Goal: Contribute content: Add original content to the website for others to see

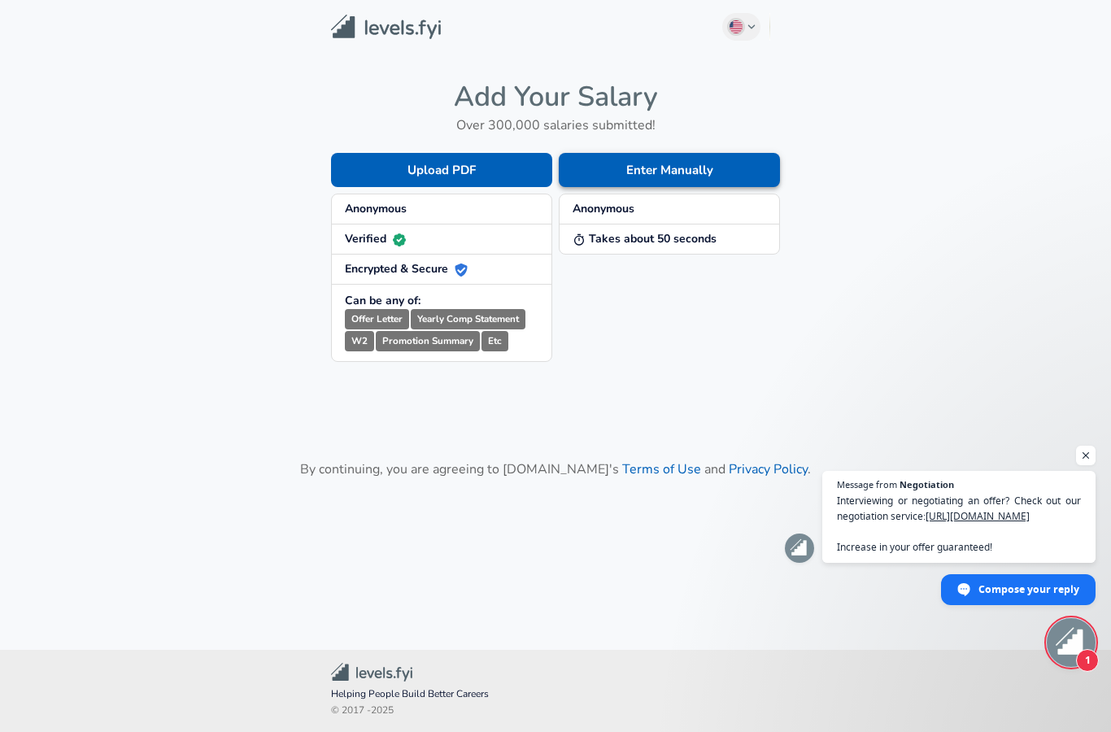
click at [710, 172] on button "Enter Manually" at bounding box center [669, 170] width 221 height 34
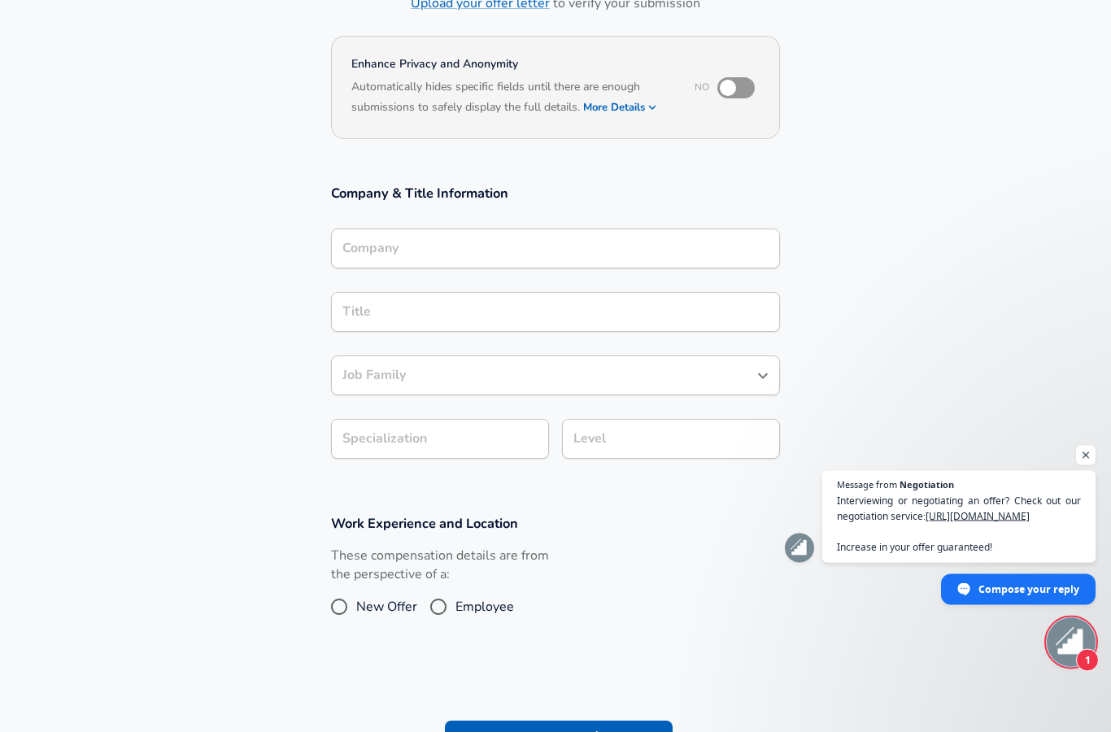
scroll to position [124, 0]
click at [709, 237] on input "Company" at bounding box center [555, 249] width 434 height 25
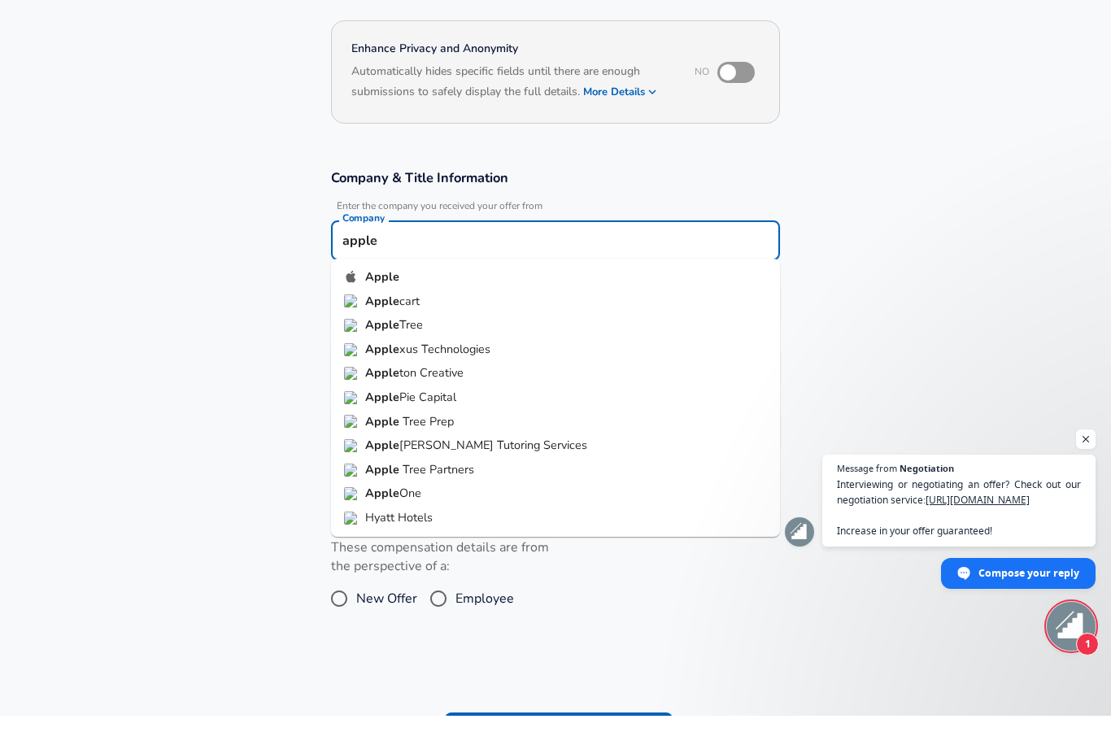
click at [358, 285] on img at bounding box center [351, 292] width 15 height 15
type input "Apple"
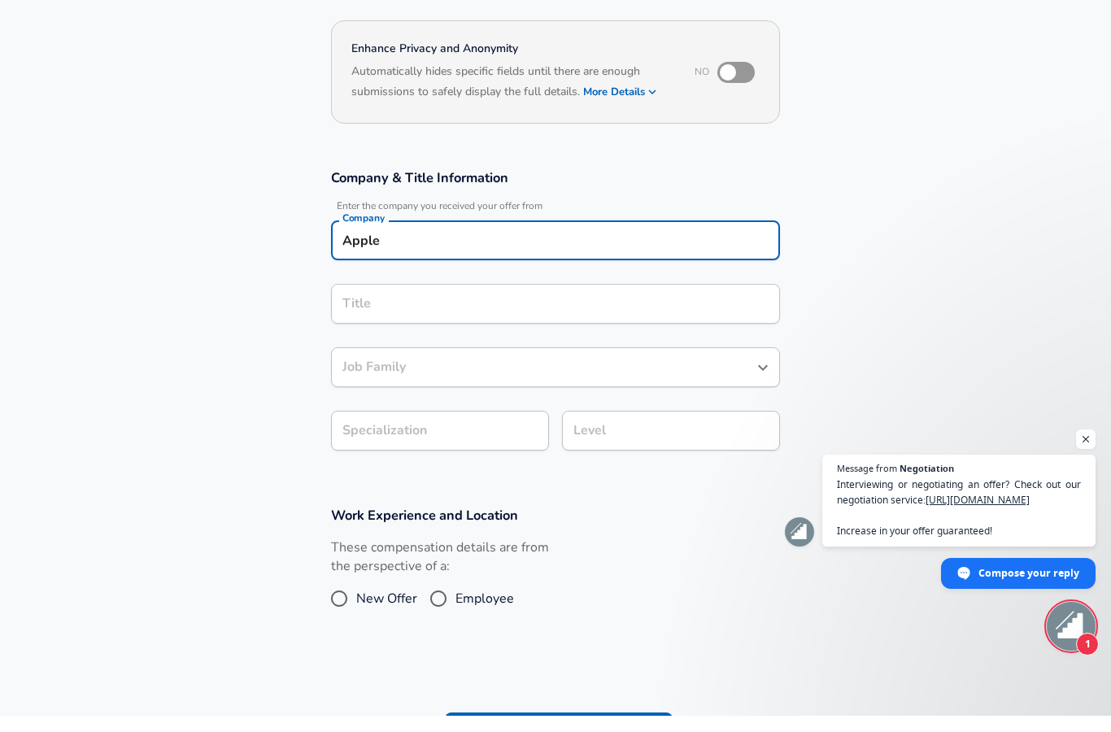
click at [353, 300] on div "Title" at bounding box center [555, 320] width 449 height 40
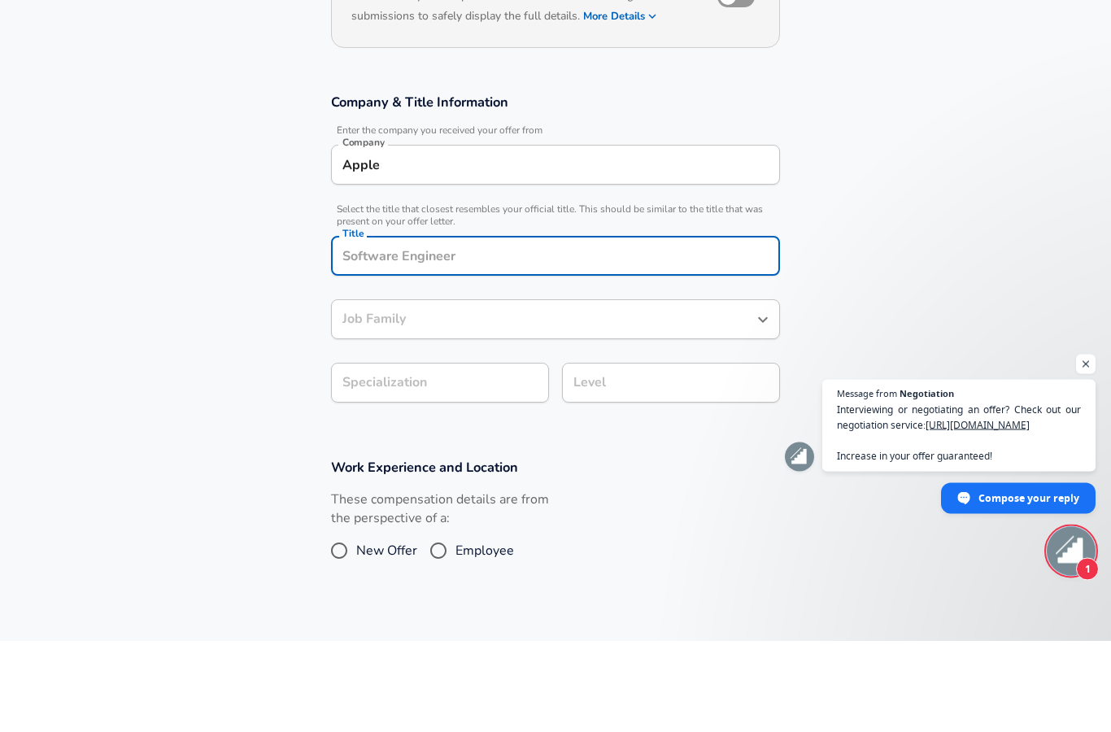
click at [365, 335] on input "Title" at bounding box center [555, 347] width 434 height 25
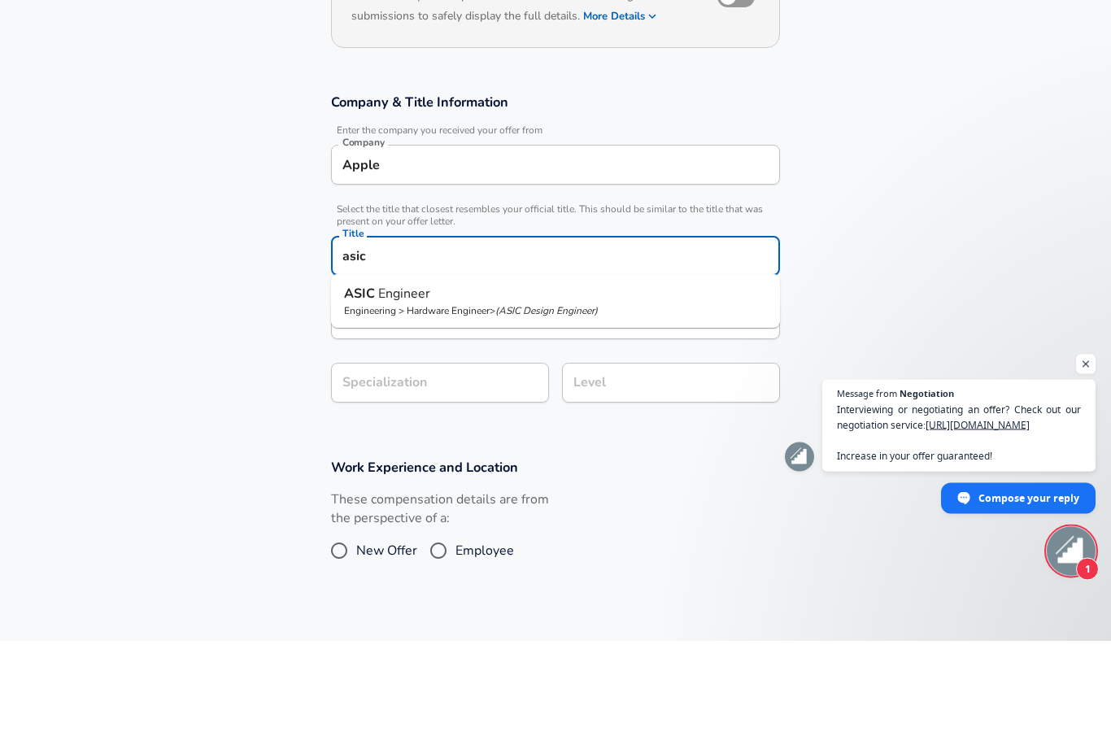
click at [379, 376] on span "Engineer" at bounding box center [404, 385] width 52 height 18
type input "ASIC Engineer"
type input "Digital IC"
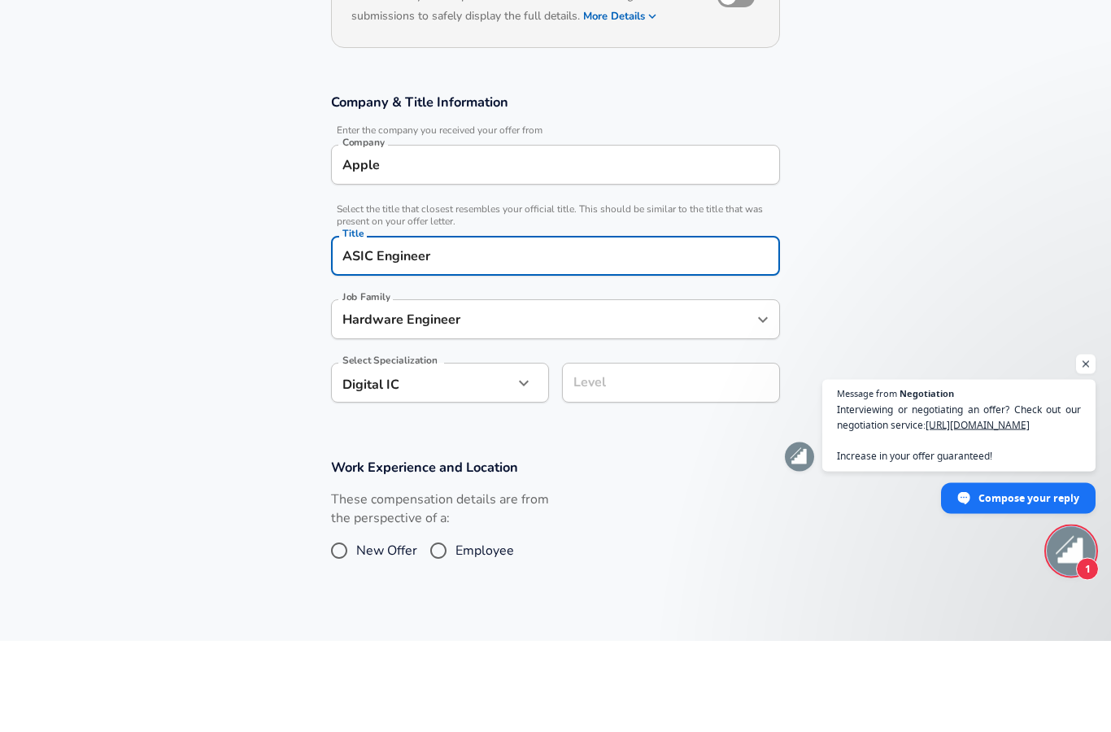
type input "Hardware Engineer"
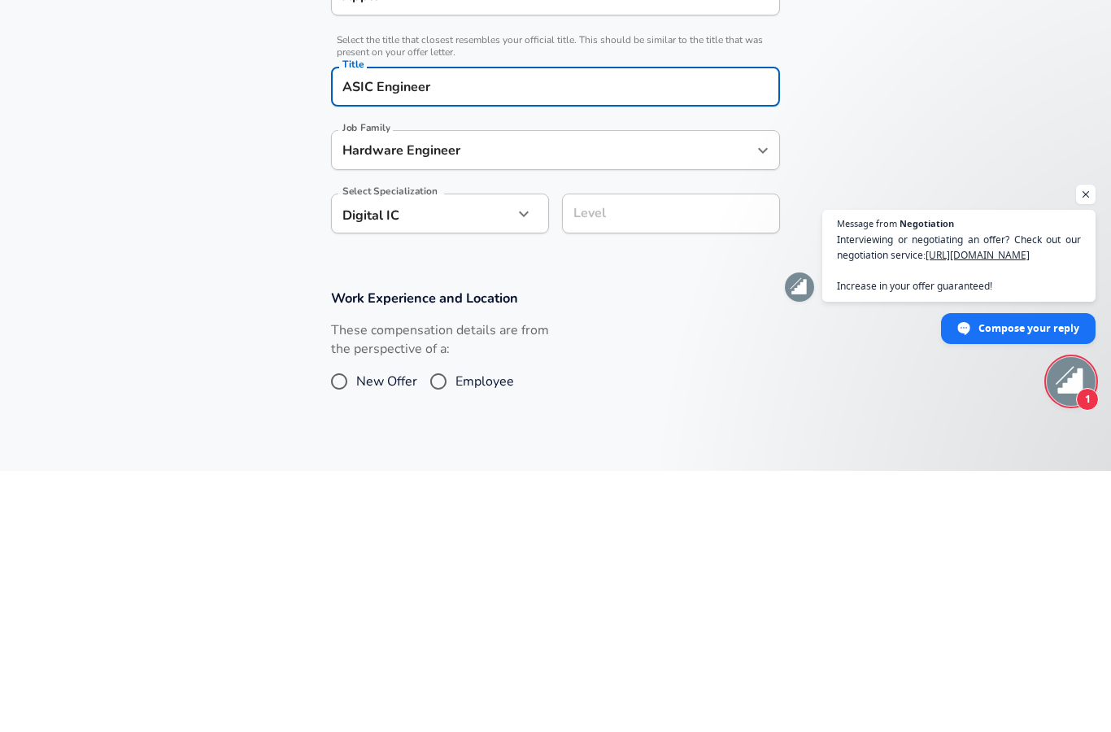
click at [607, 442] on div "Level Level" at bounding box center [671, 473] width 218 height 63
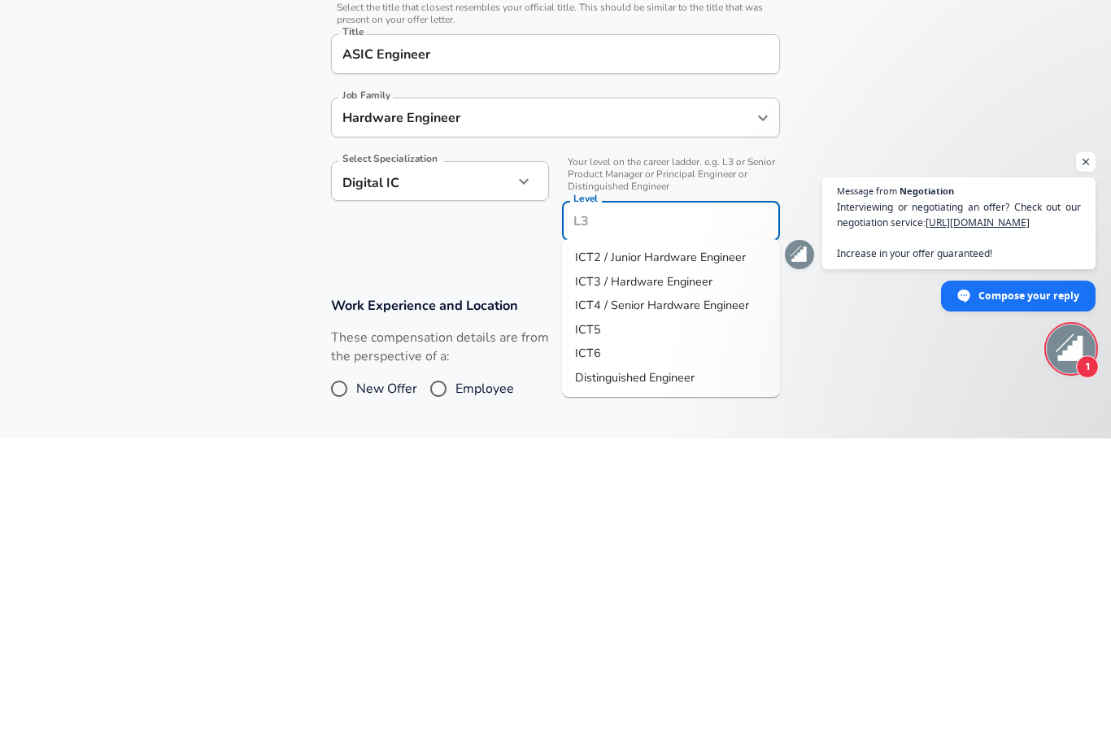
click at [716, 563] on li "ICT3 / Hardware Engineer" at bounding box center [671, 575] width 218 height 24
type input "ICT3 / Hardware Engineer"
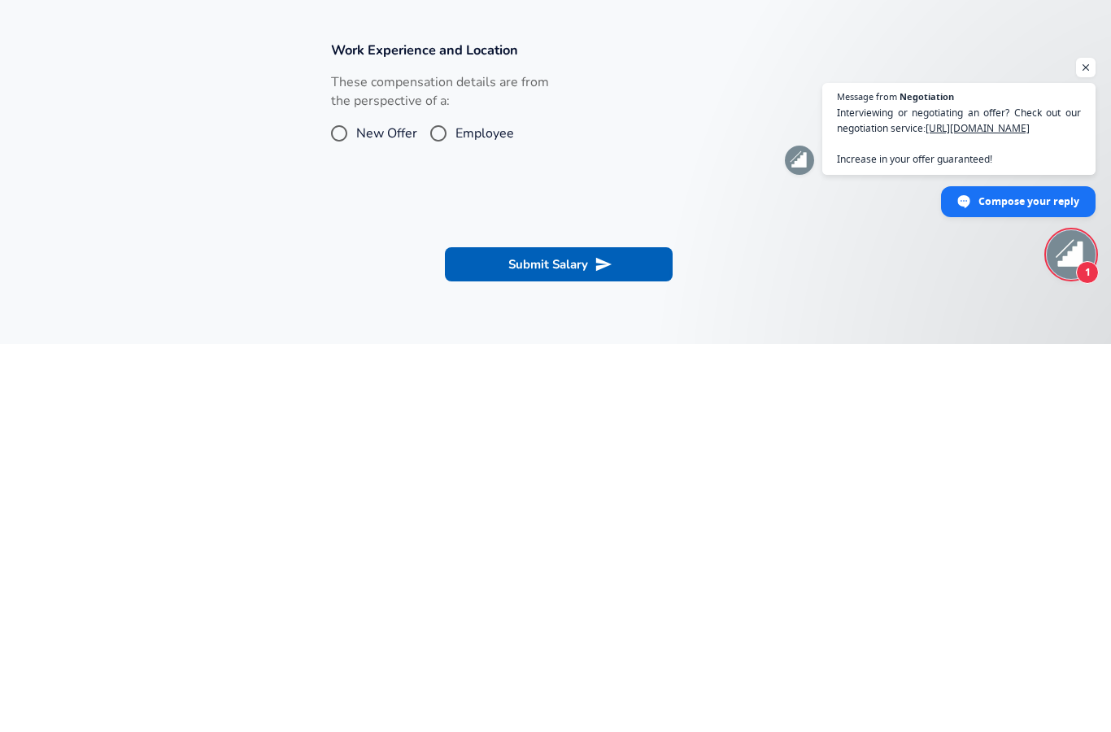
scroll to position [311, 0]
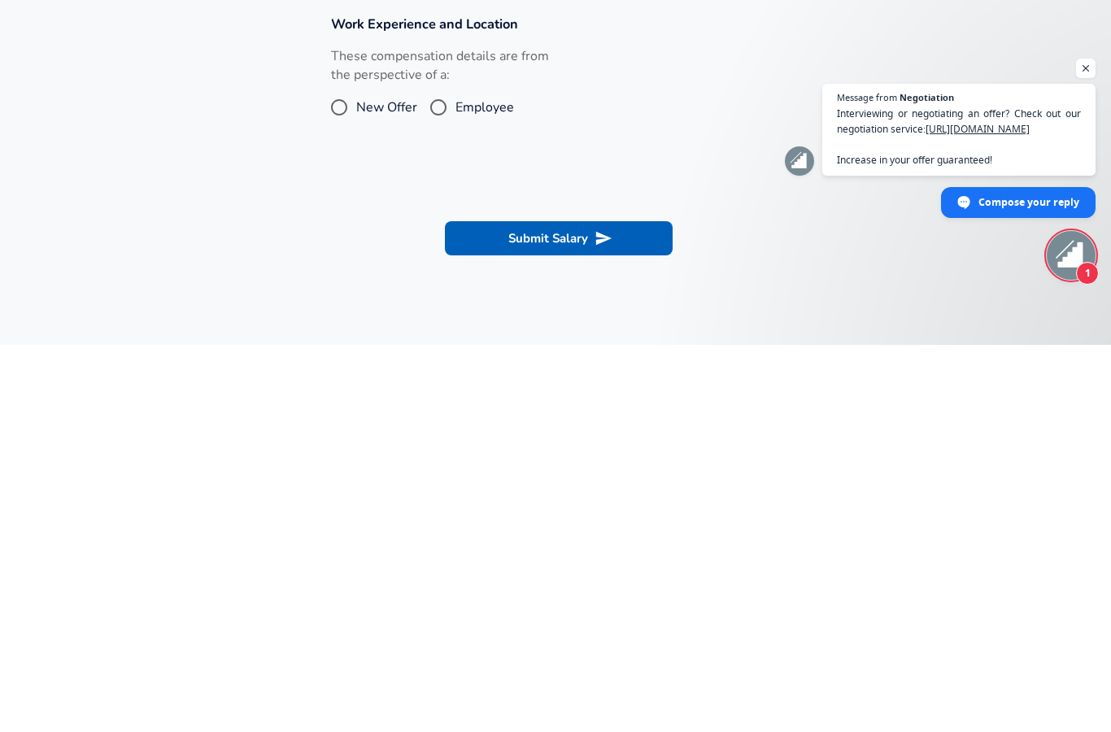
click at [453, 481] on input "Employee" at bounding box center [438, 494] width 34 height 26
radio input "true"
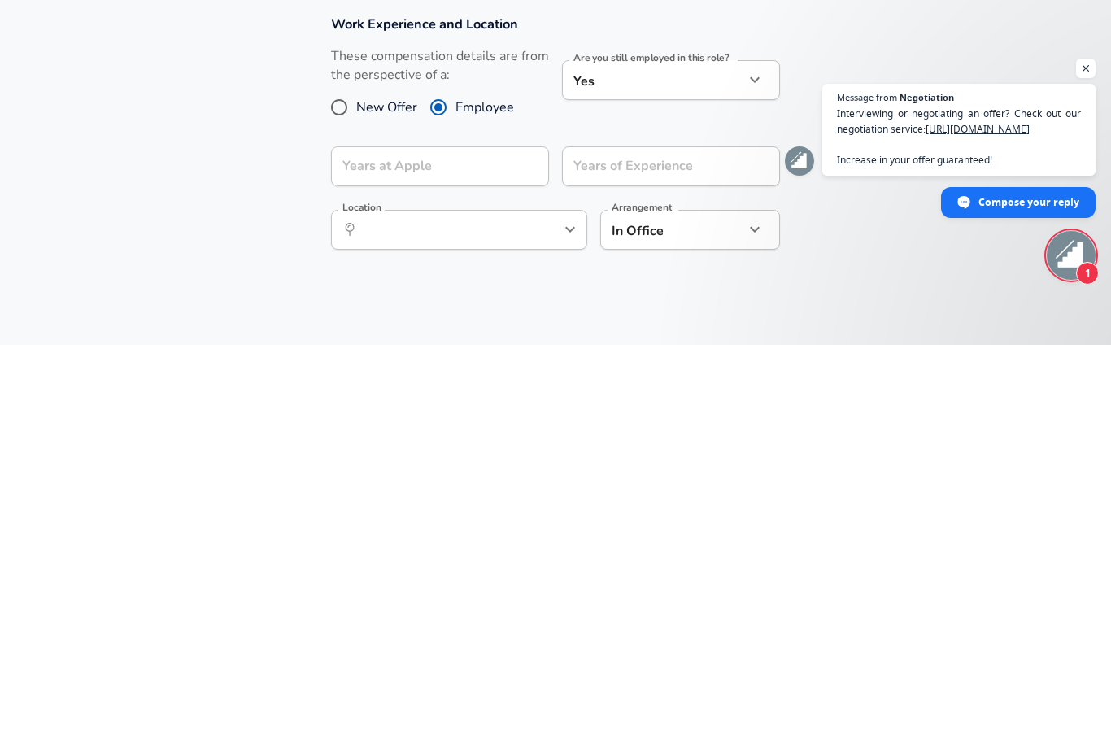
scroll to position [557, 0]
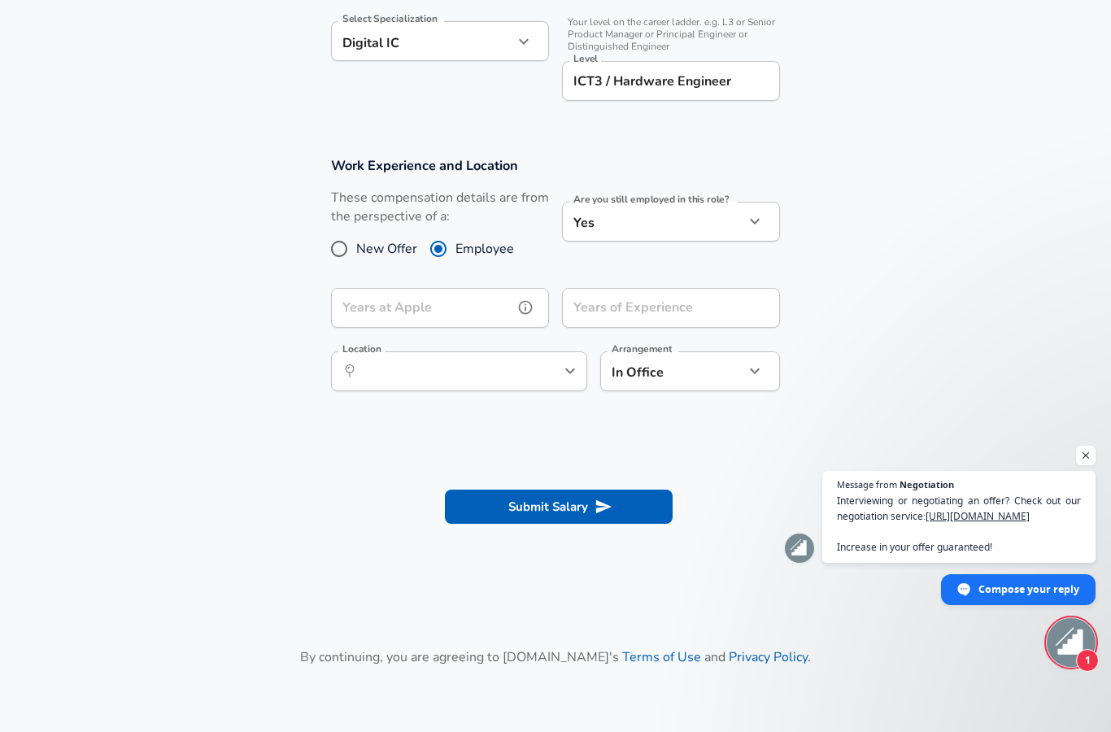
click at [376, 302] on input "Years at Apple" at bounding box center [422, 308] width 182 height 40
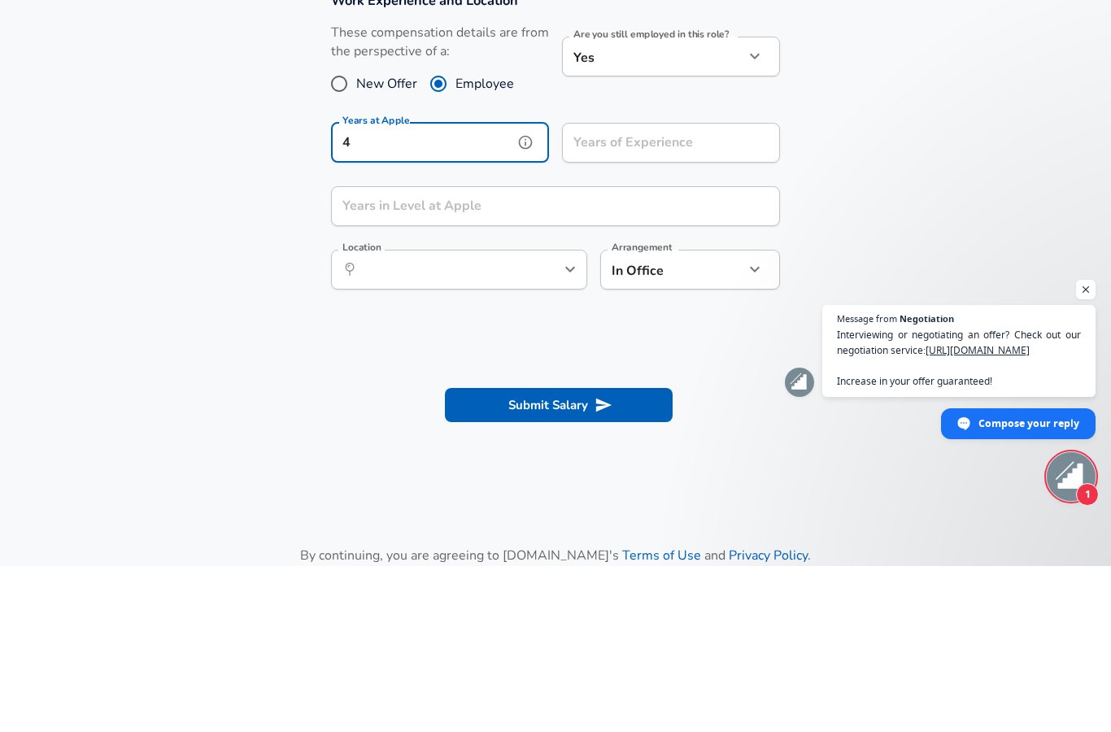
type input "4"
click at [707, 289] on input "Years of Experience" at bounding box center [653, 309] width 182 height 40
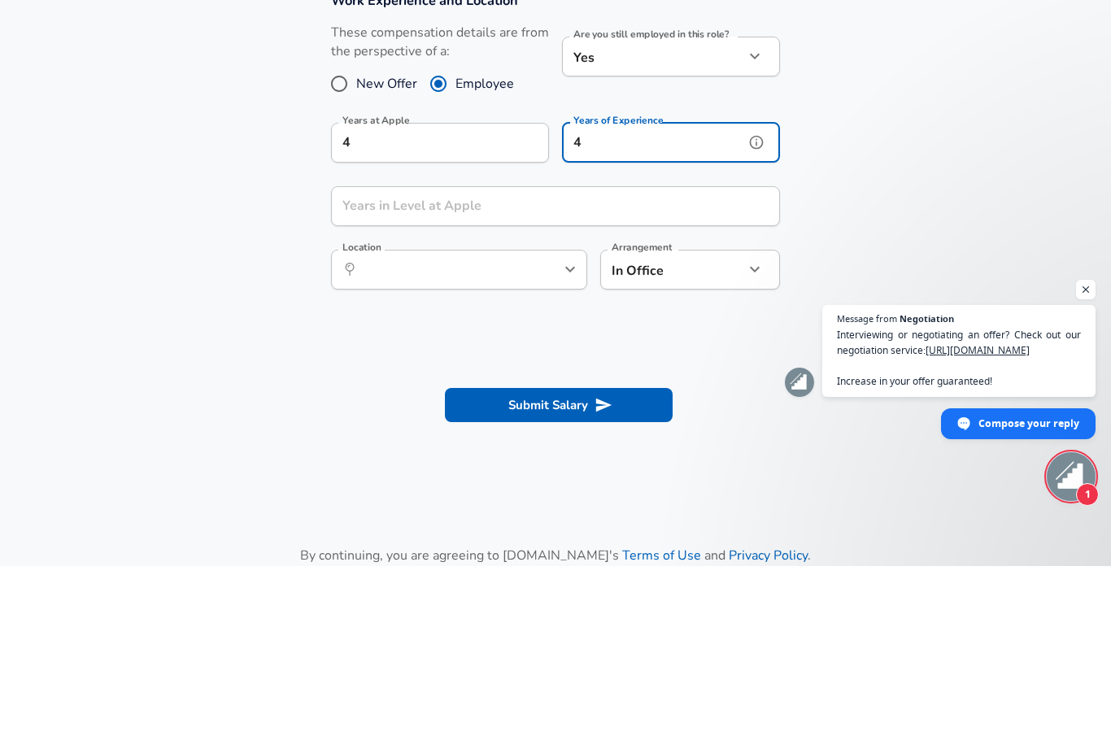
type input "4"
click at [682, 352] on input "Years in Level at Apple" at bounding box center [537, 372] width 413 height 40
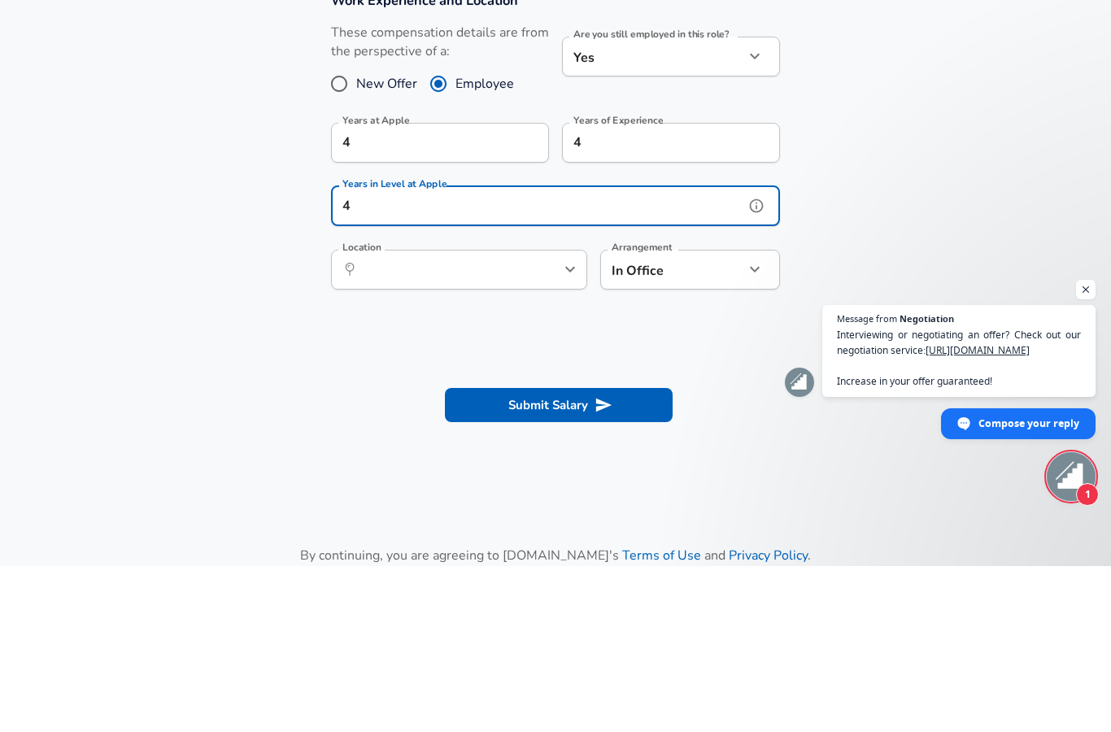
type input "4"
click at [384, 423] on input "Location" at bounding box center [441, 435] width 167 height 25
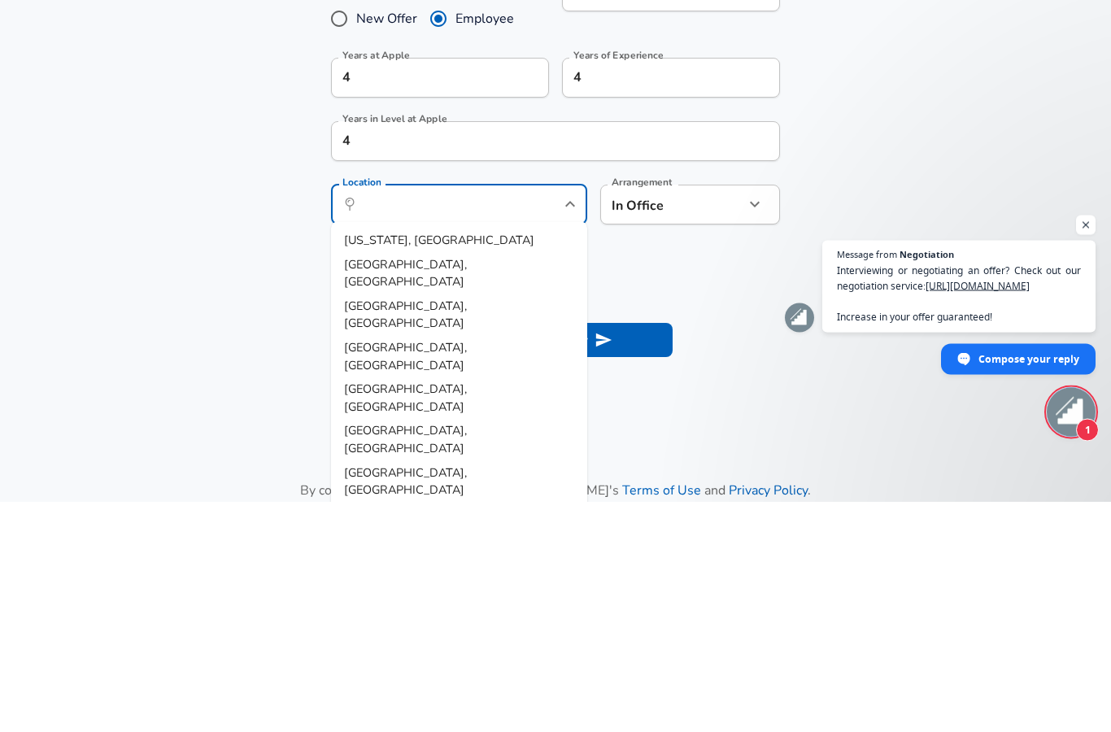
click at [233, 523] on section "Submit Salary" at bounding box center [555, 568] width 1111 height 91
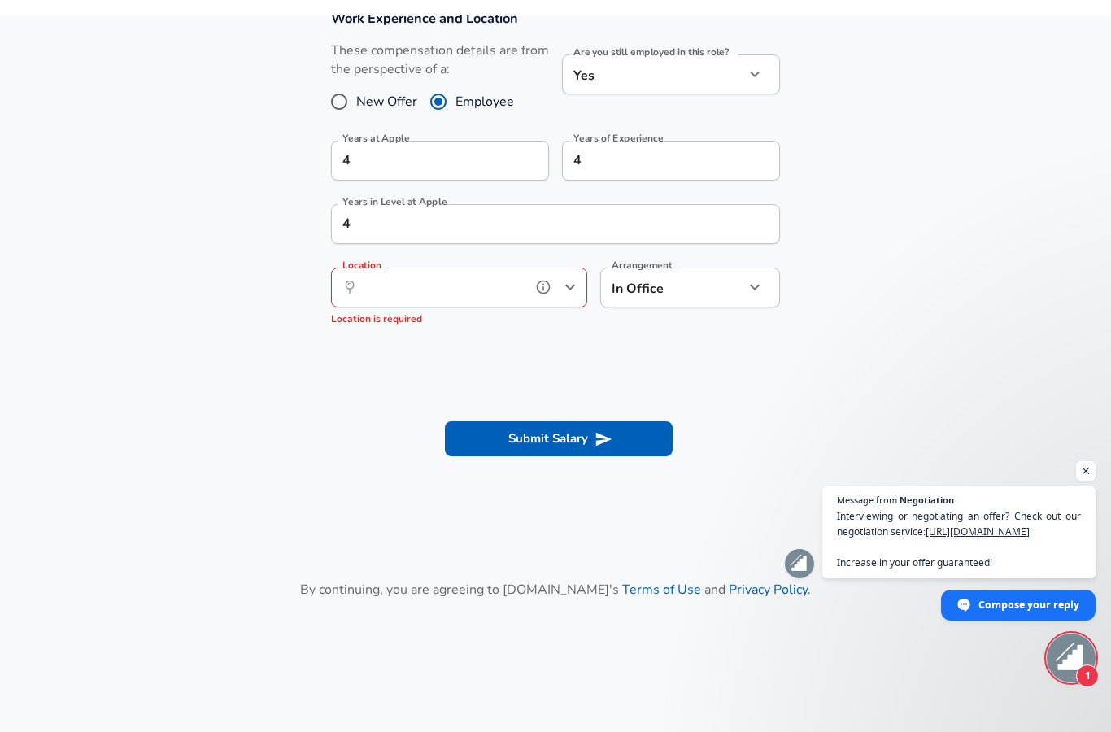
click at [371, 281] on input "Location" at bounding box center [441, 271] width 167 height 25
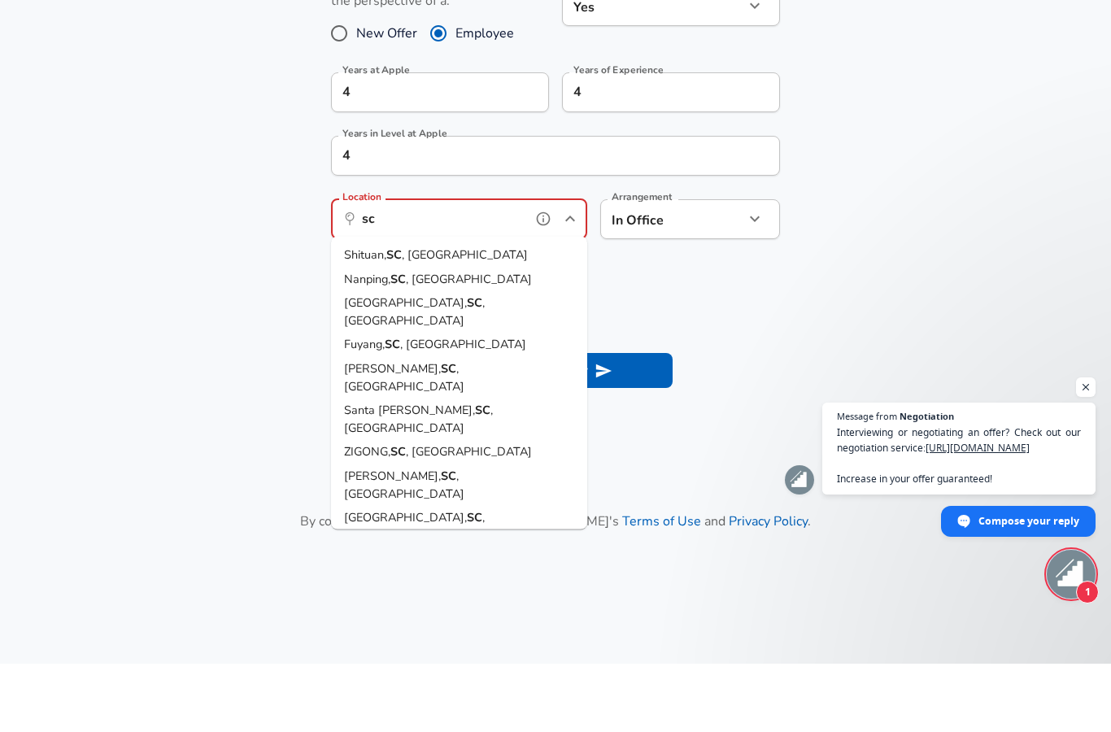
type input "s"
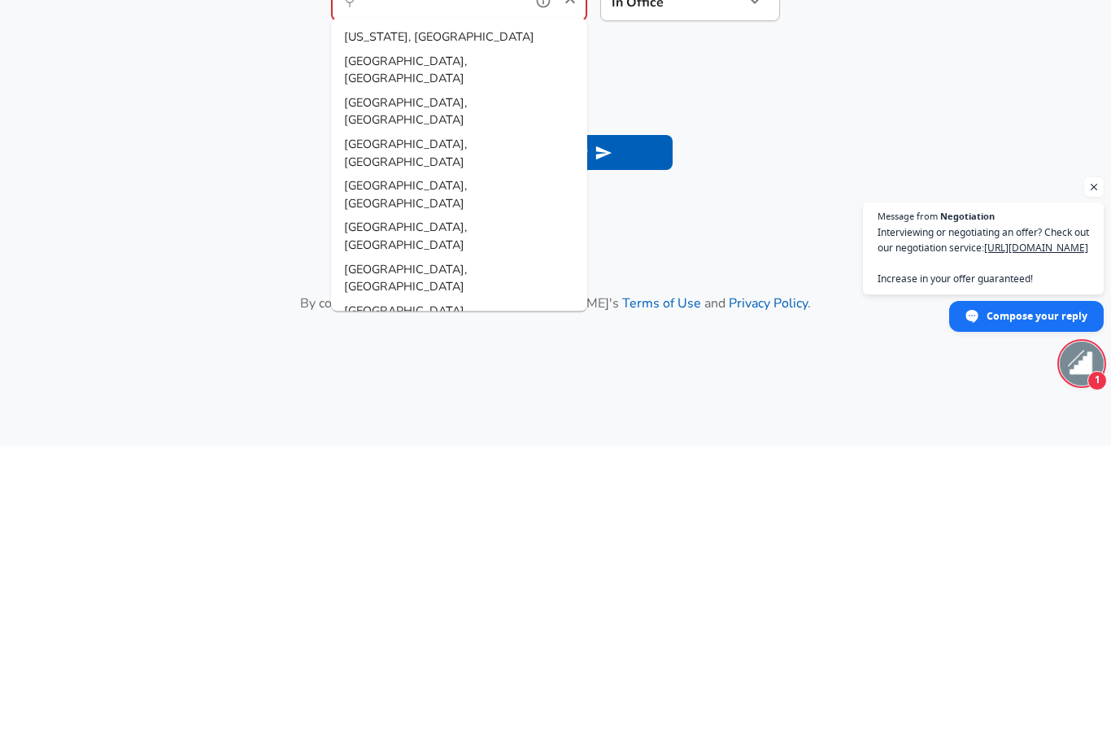
click at [360, 710] on li "[GEOGRAPHIC_DATA], [GEOGRAPHIC_DATA]" at bounding box center [459, 730] width 256 height 41
type input "[GEOGRAPHIC_DATA], [GEOGRAPHIC_DATA]"
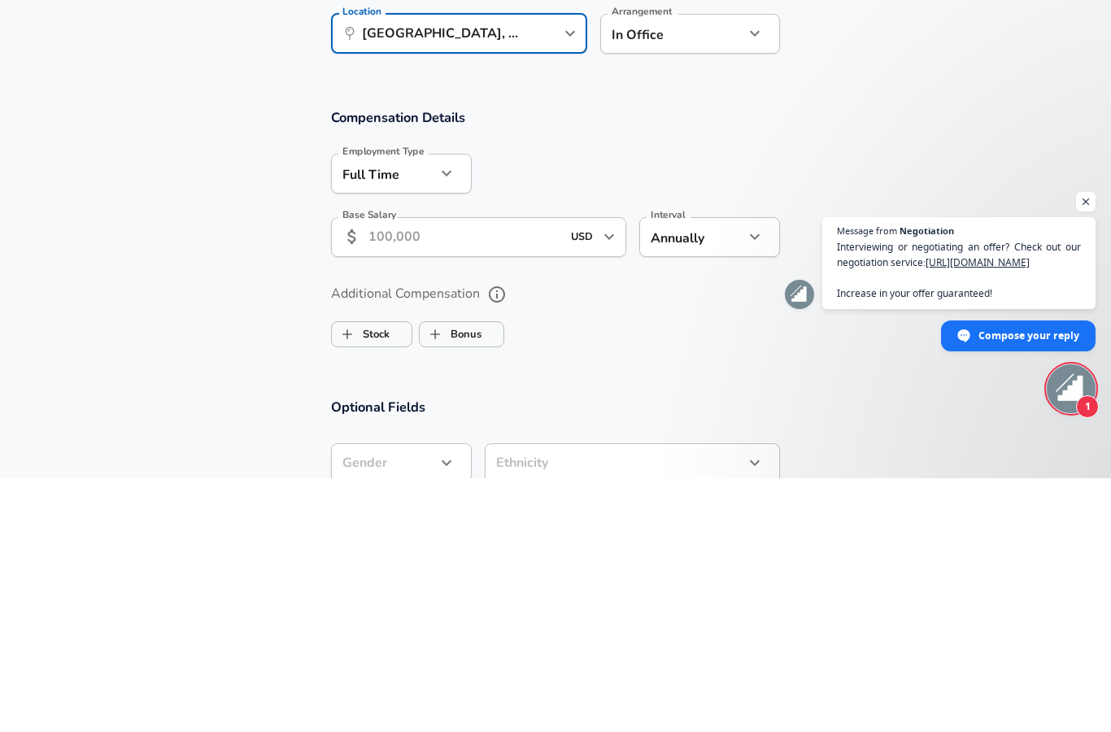
click at [526, 471] on input "Base Salary" at bounding box center [464, 491] width 193 height 40
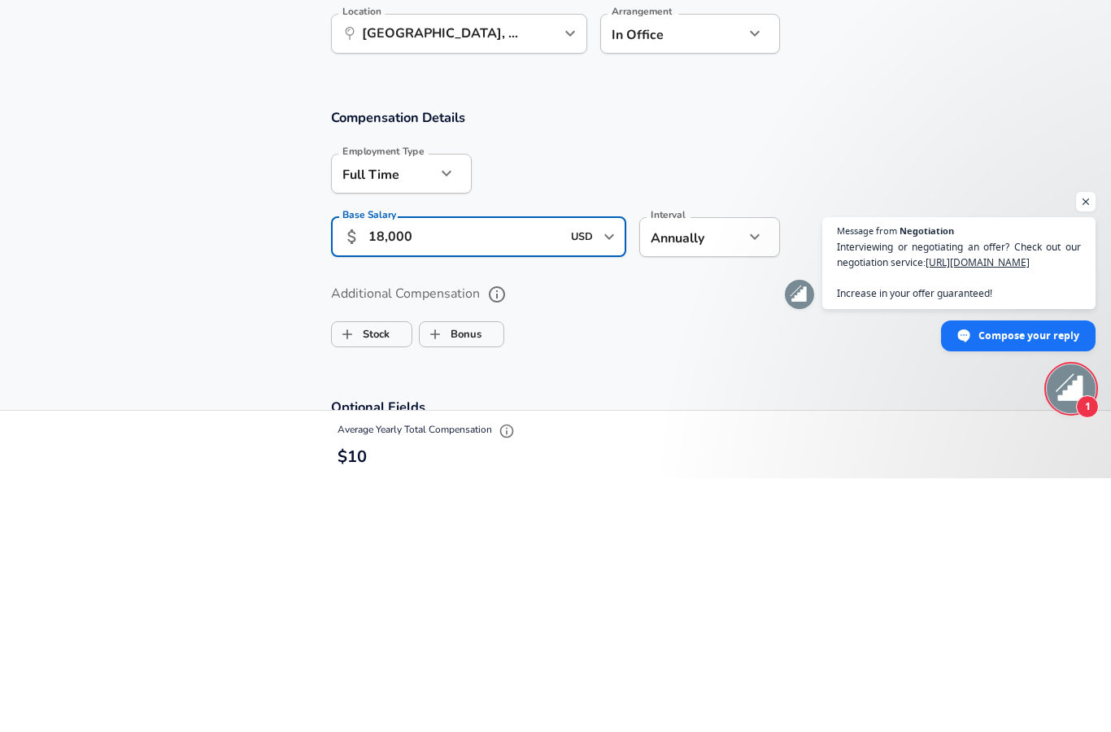
type input "180,000"
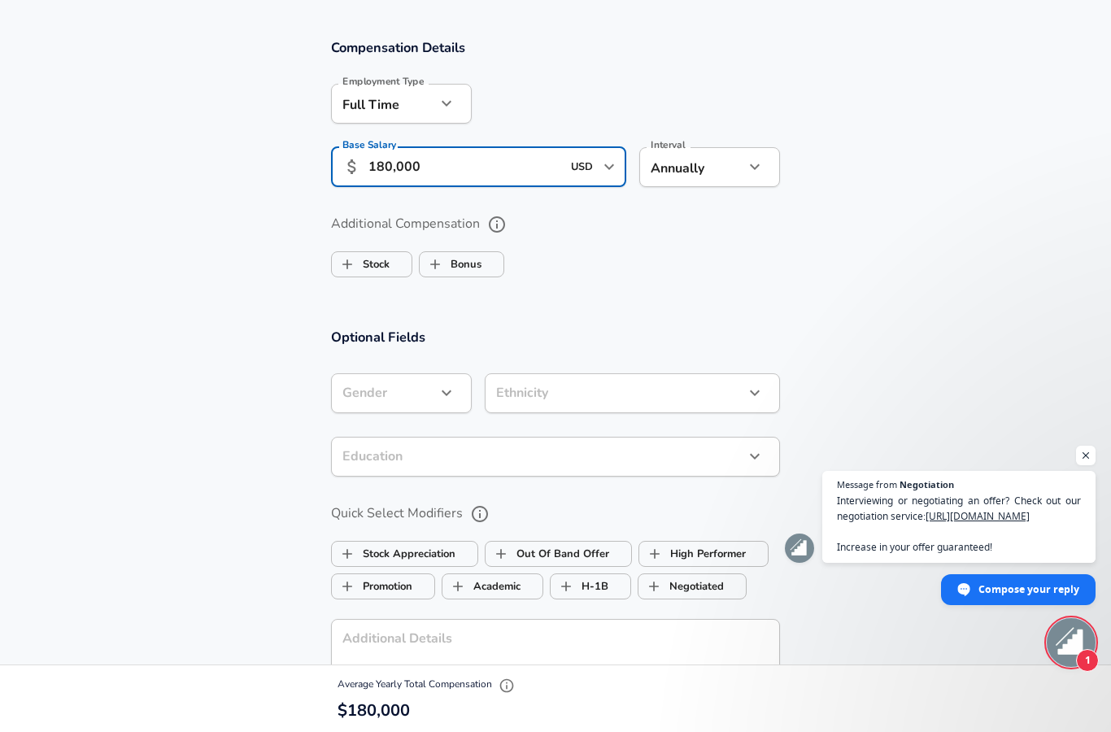
scroll to position [1028, 0]
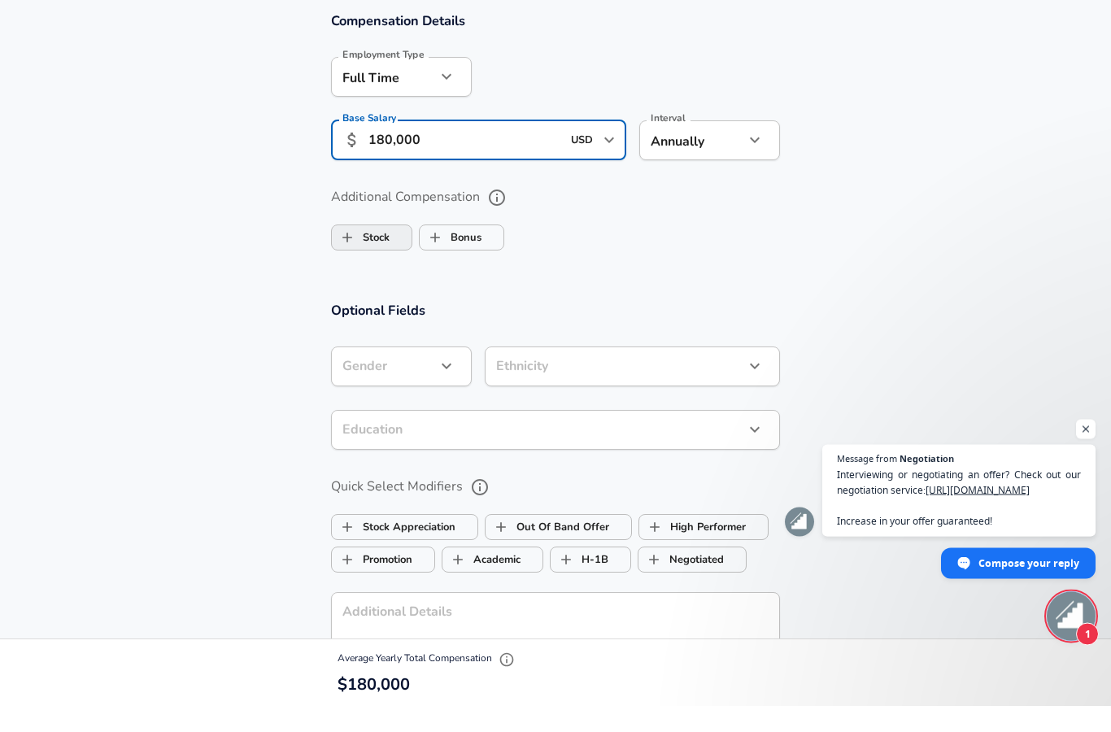
click at [362, 249] on input "Stock" at bounding box center [347, 264] width 31 height 31
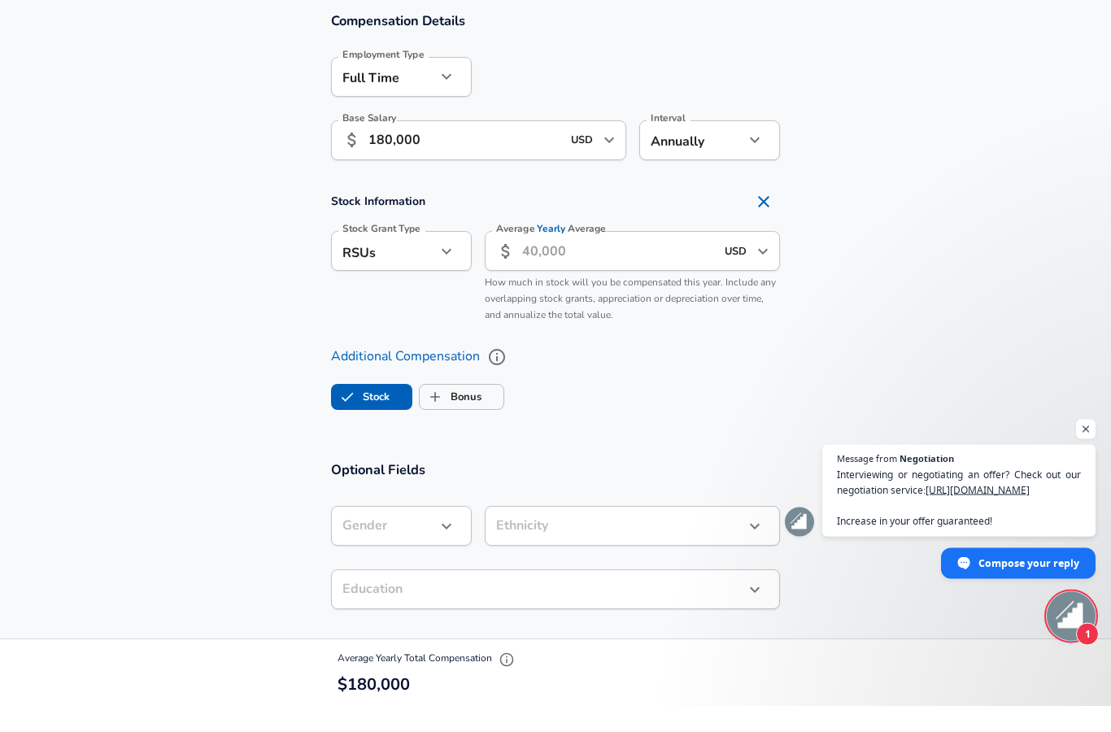
scroll to position [1055, 0]
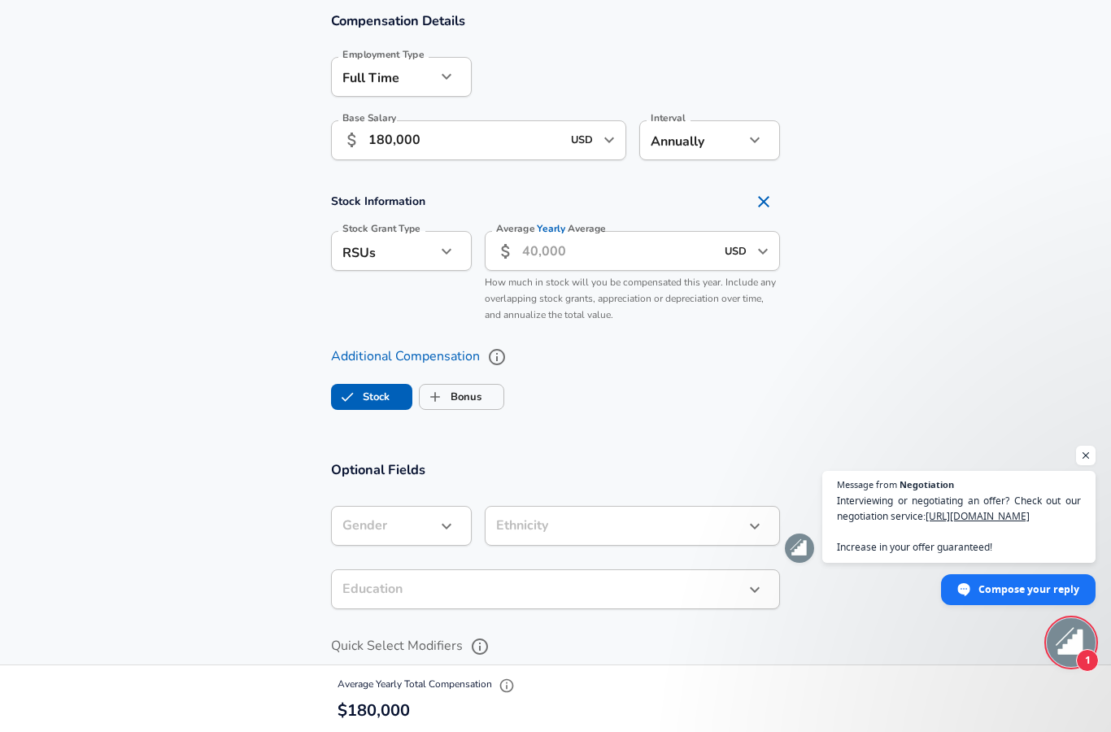
checkbox input "true"
click at [444, 383] on input "Bonus" at bounding box center [435, 396] width 31 height 31
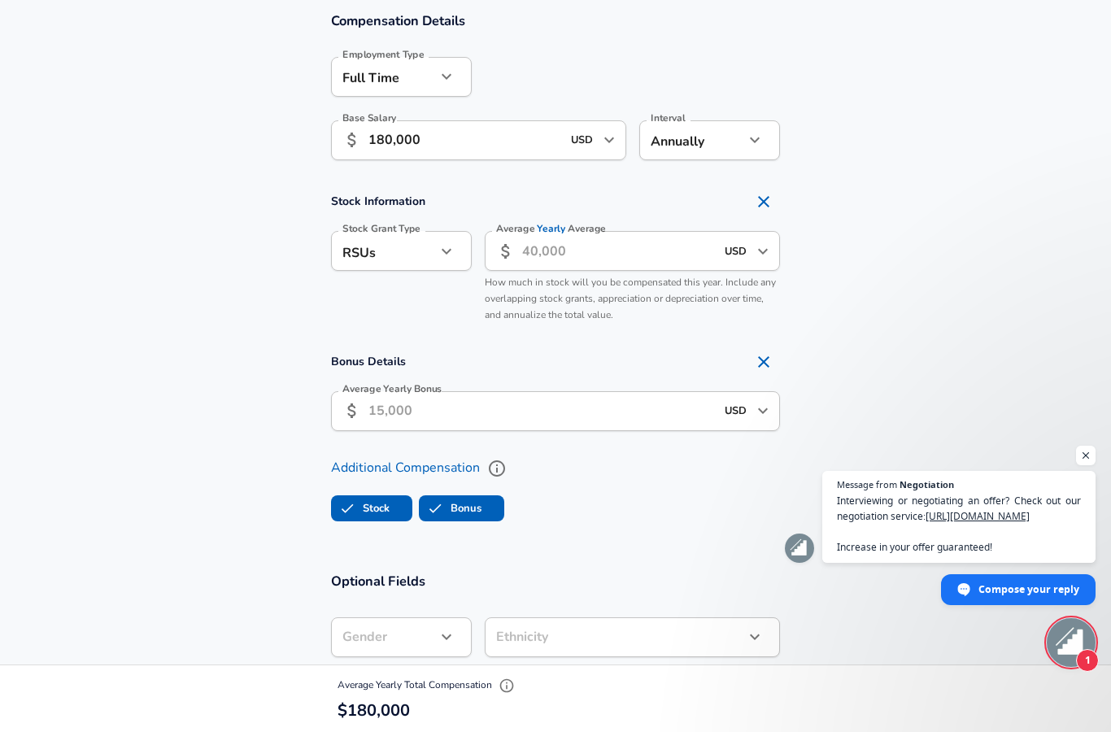
checkbox input "true"
click at [428, 405] on input "Average Yearly Bonus" at bounding box center [541, 411] width 346 height 40
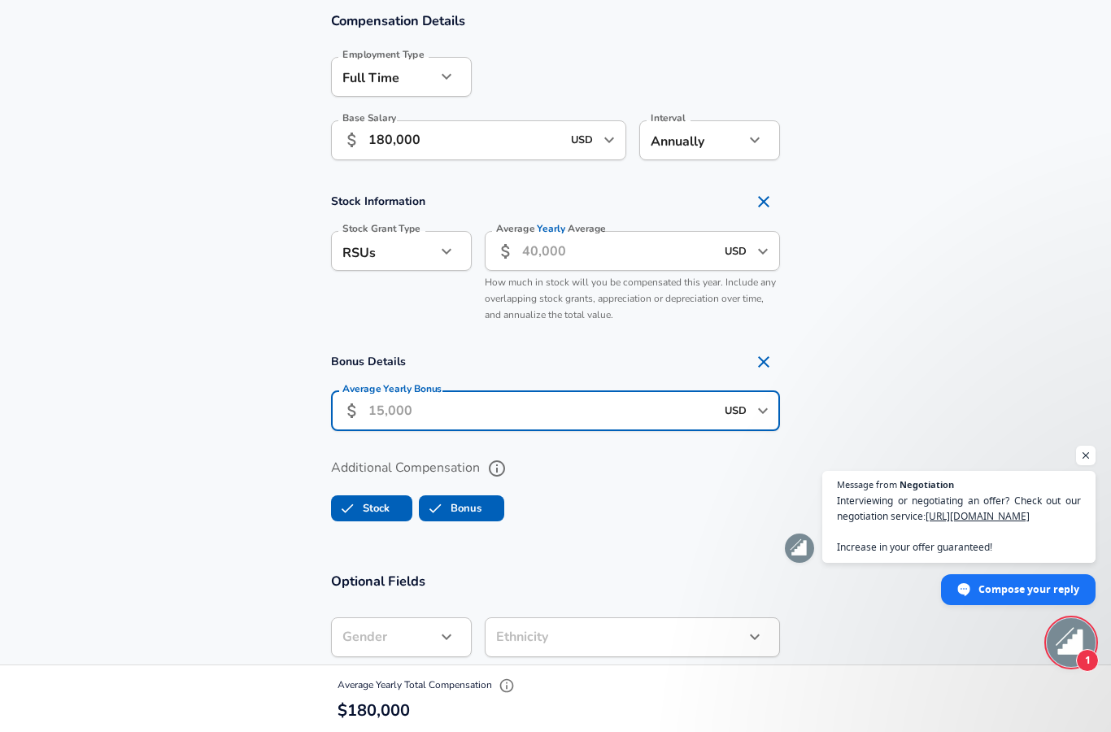
scroll to position [1054, 0]
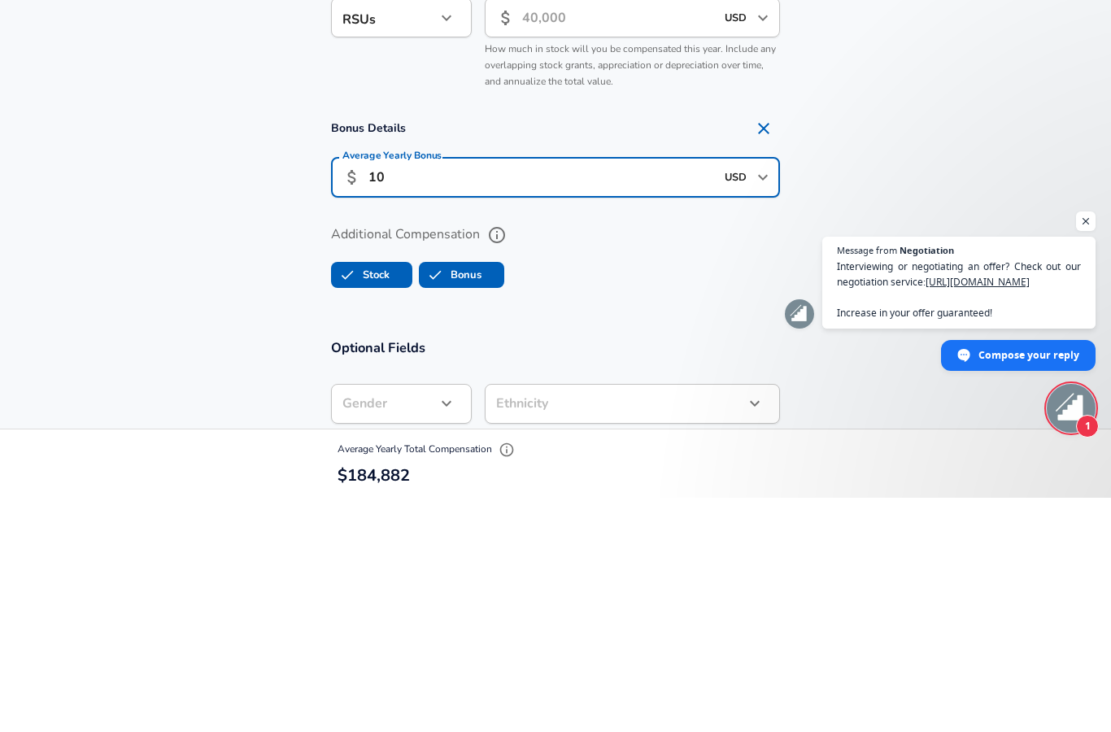
type input "1"
type input "8,000"
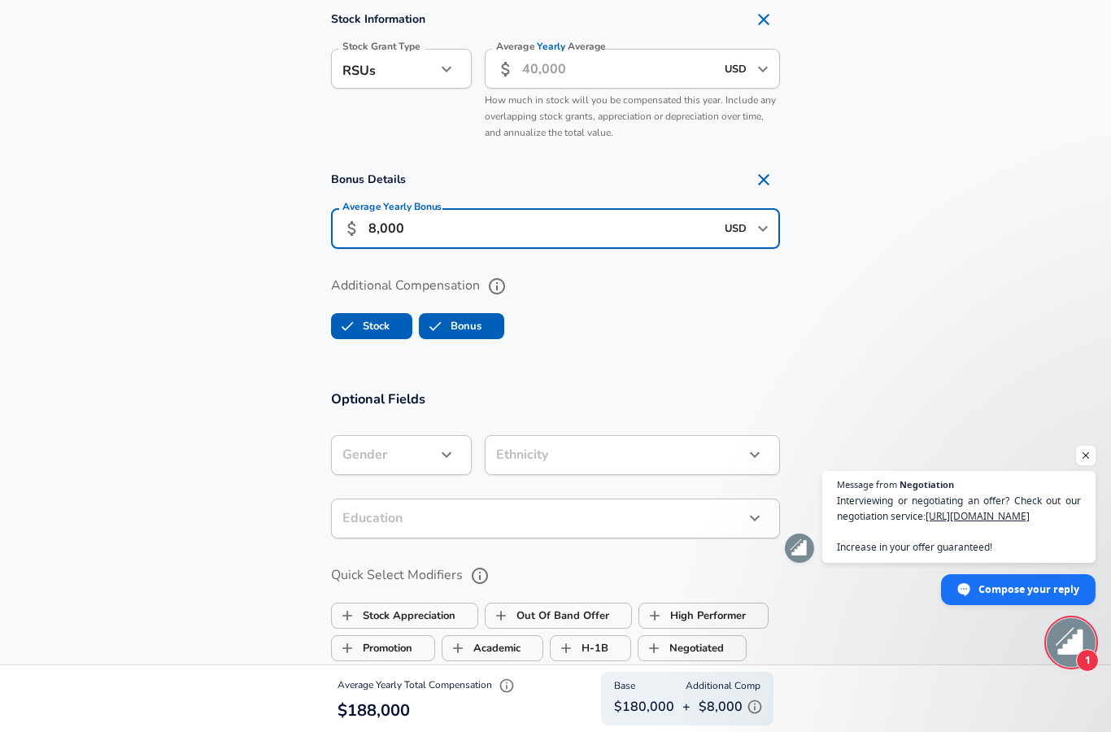
scroll to position [1231, 0]
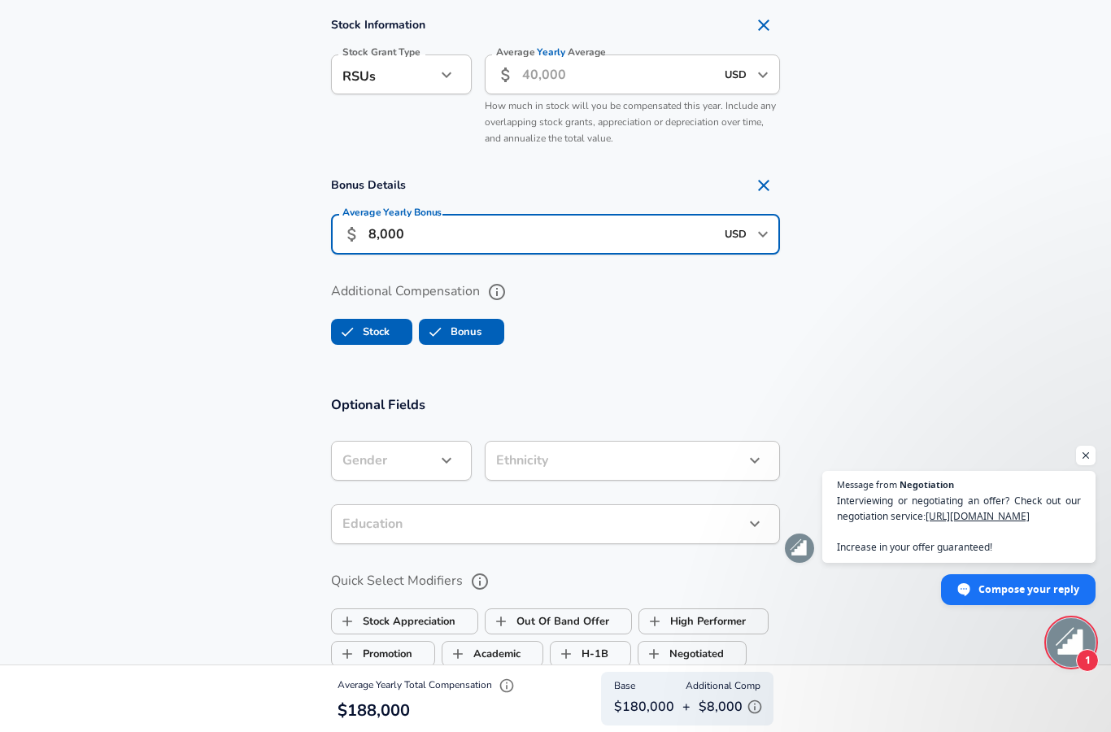
click at [442, 76] on icon "button" at bounding box center [447, 75] width 20 height 20
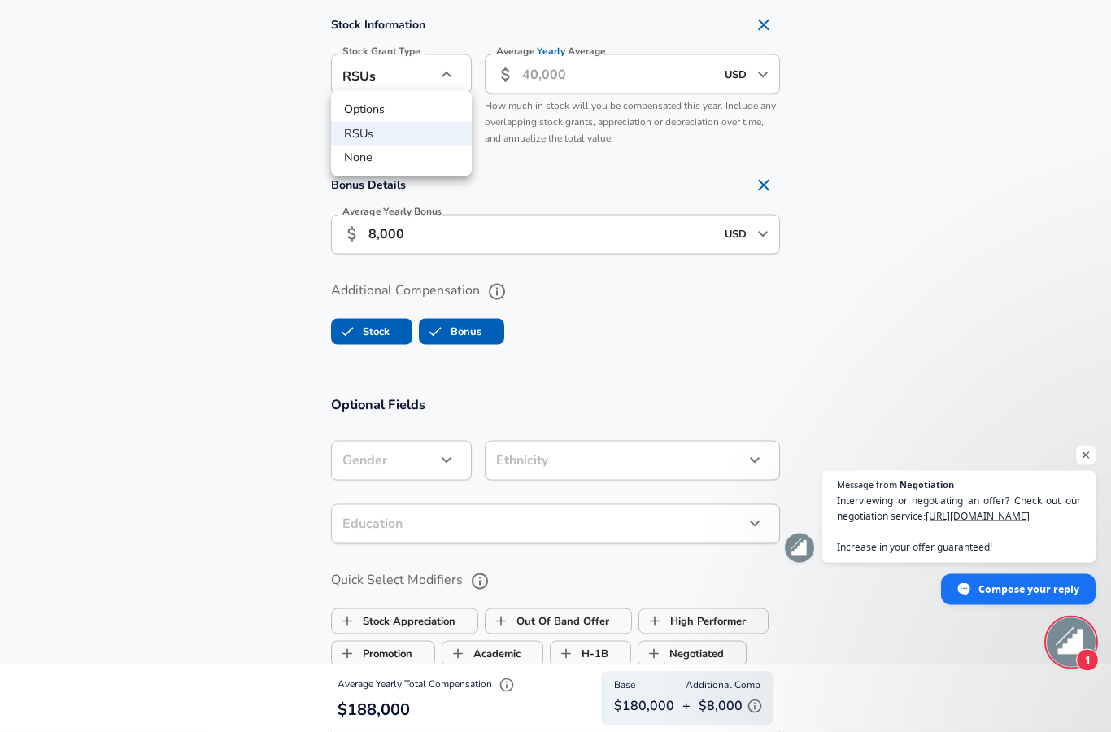
scroll to position [1232, 0]
click at [937, 156] on div at bounding box center [555, 366] width 1111 height 732
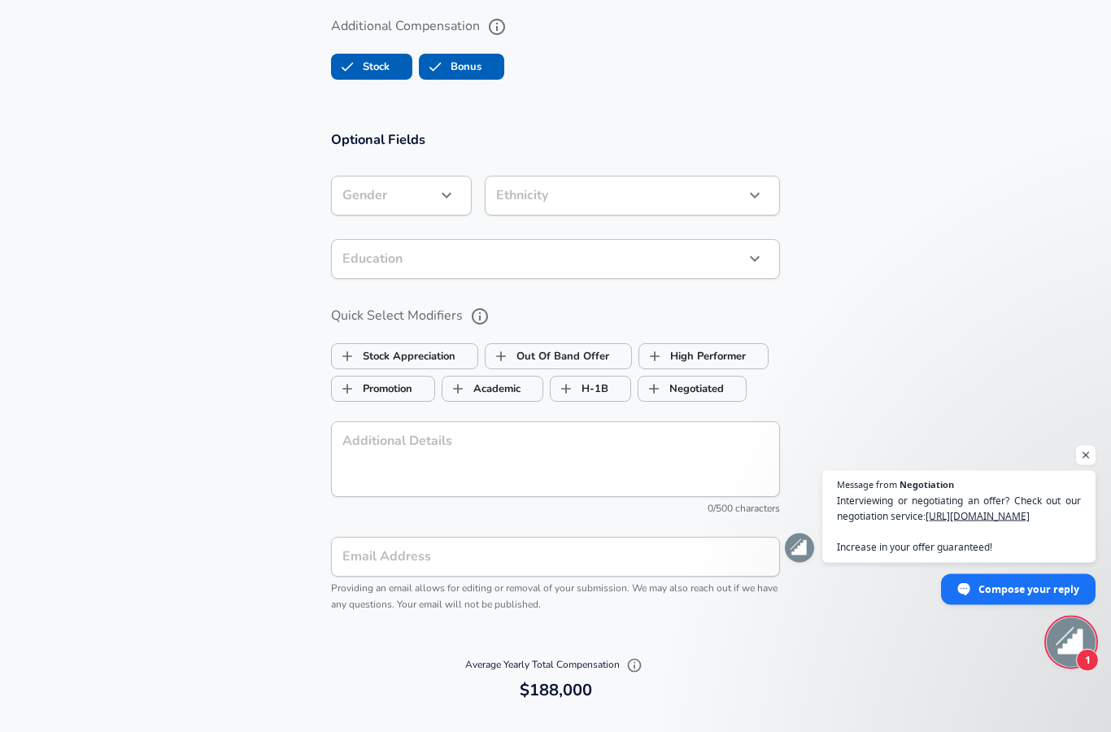
scroll to position [1496, 0]
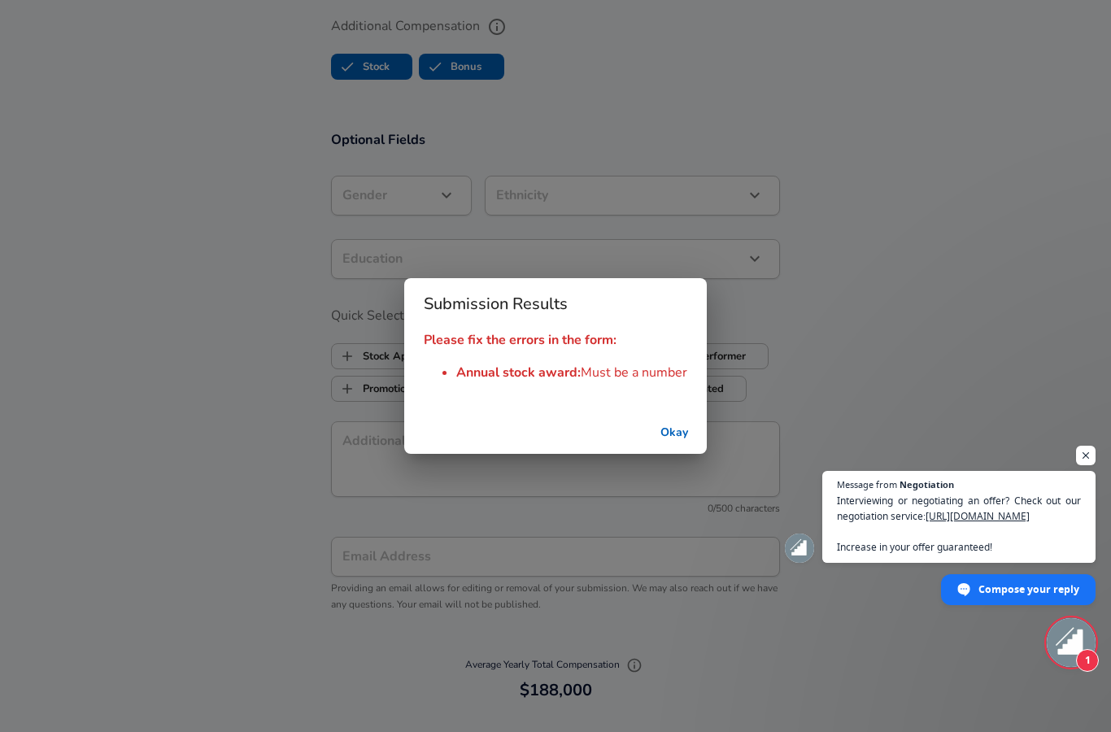
click at [673, 448] on button "Okay" at bounding box center [674, 433] width 52 height 30
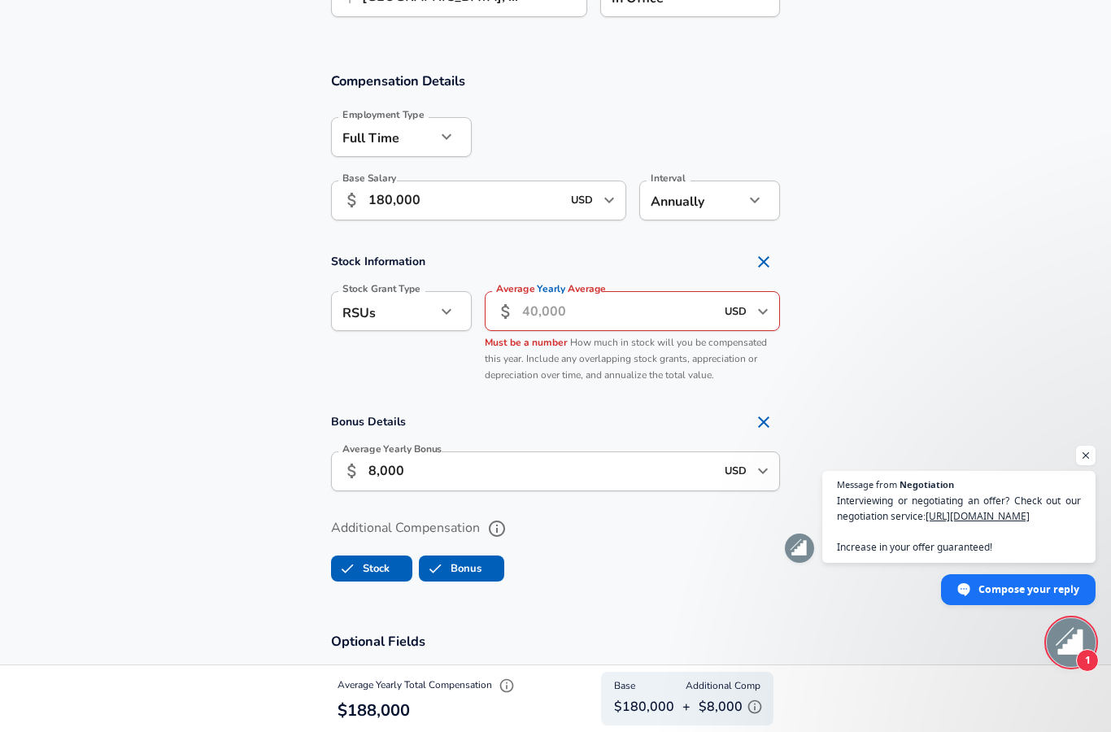
scroll to position [995, 0]
click at [607, 299] on input "Average Yearly Average" at bounding box center [618, 310] width 193 height 40
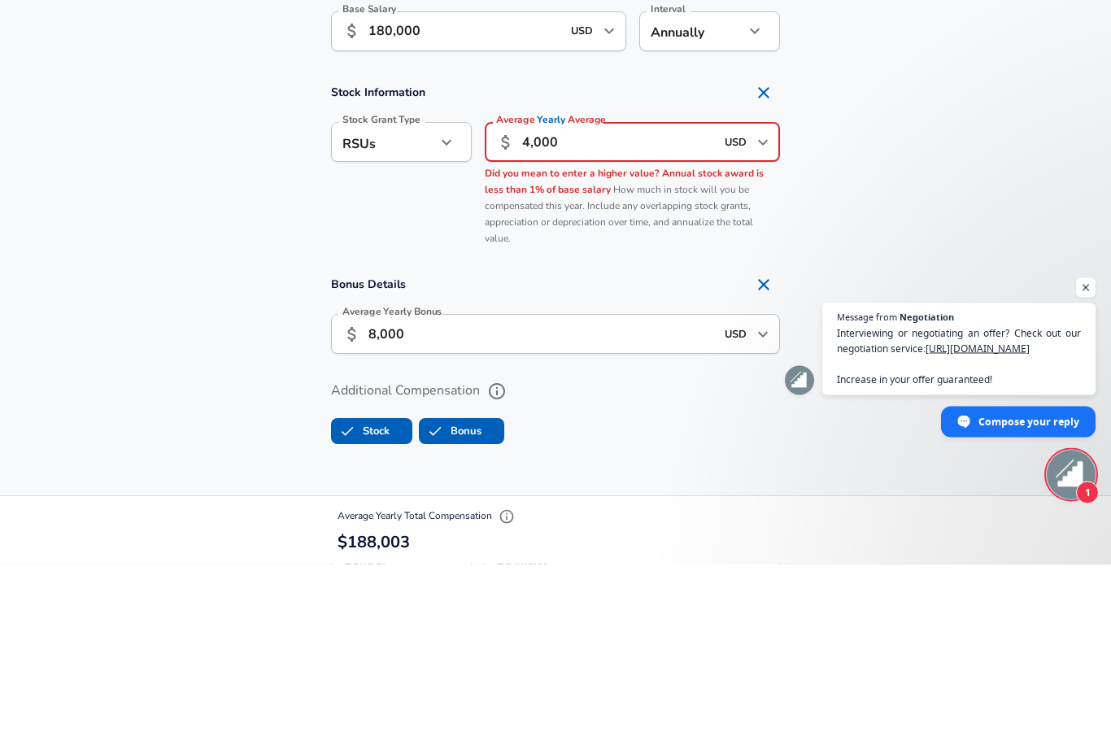
type input "40,000"
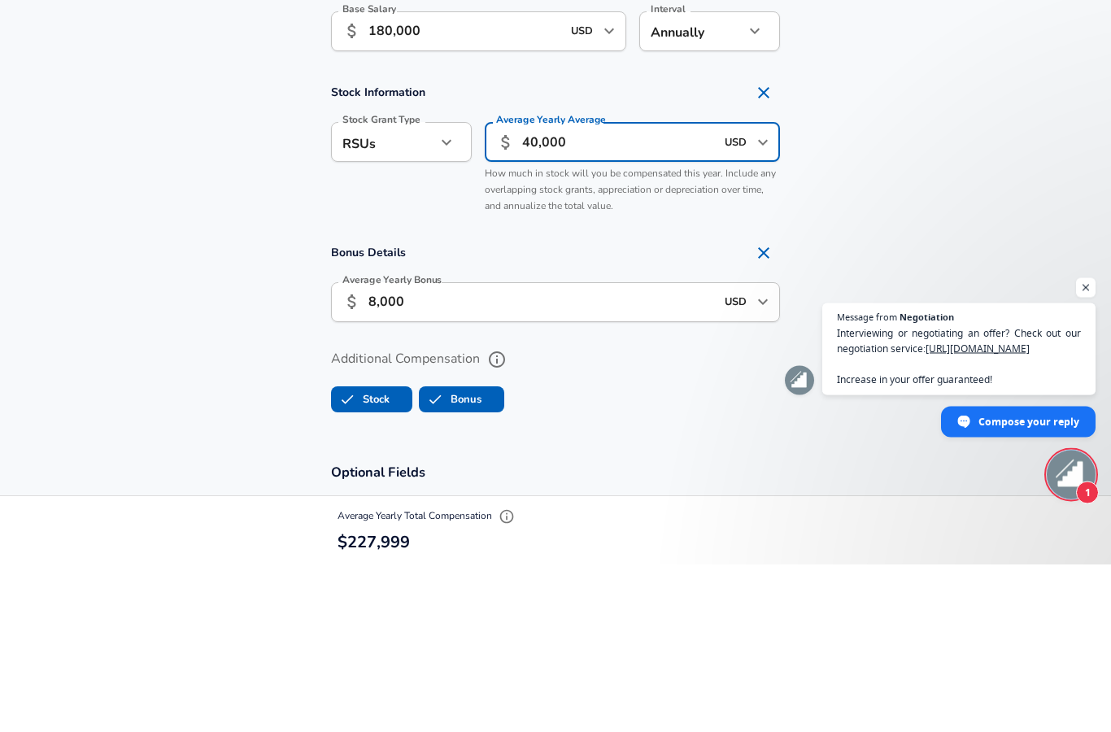
click at [907, 245] on section "Stock Information Stock Grant Type RSUs stock Stock Grant Type Average Yearly A…" at bounding box center [555, 317] width 1111 height 145
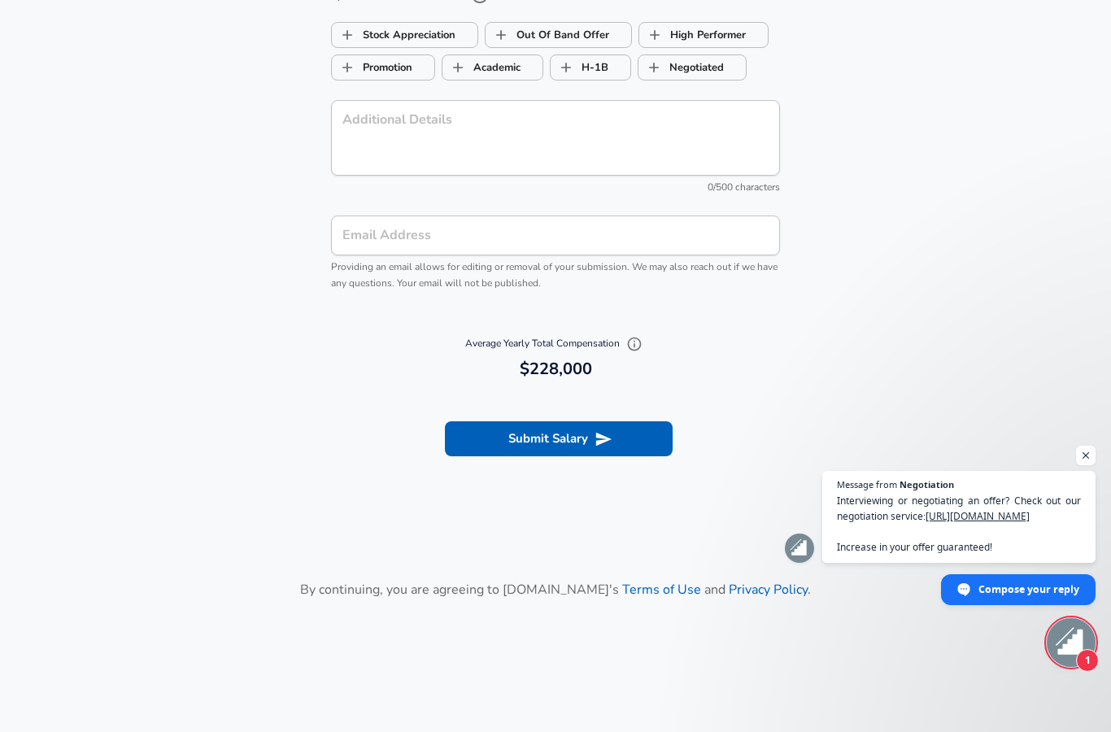
scroll to position [1839, 0]
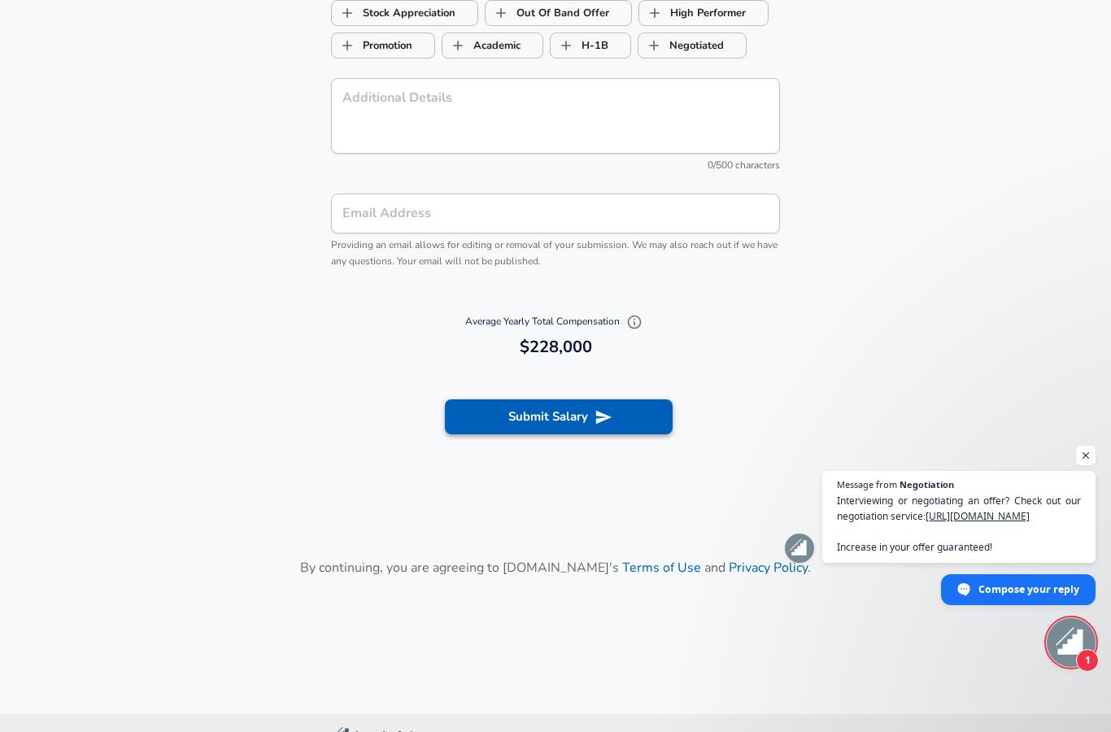
click at [618, 414] on button "Submit Salary" at bounding box center [559, 416] width 228 height 34
